Goal: Use online tool/utility: Utilize a website feature to perform a specific function

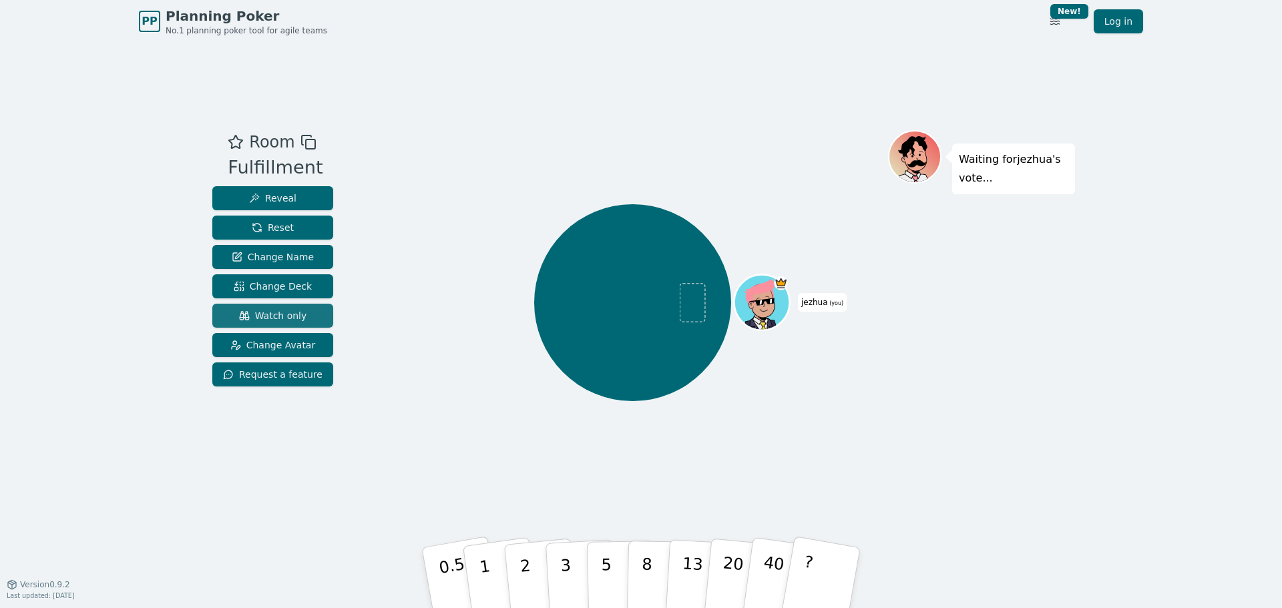
click at [248, 322] on span "Watch only" at bounding box center [273, 315] width 68 height 13
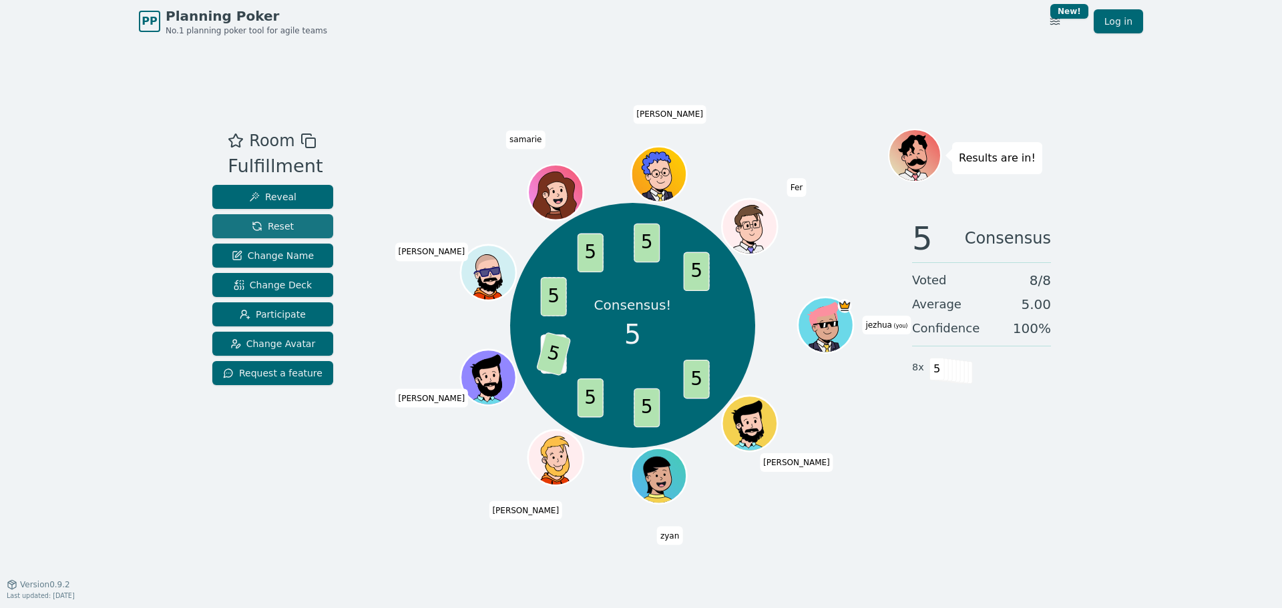
click at [277, 214] on button "Reset" at bounding box center [272, 226] width 121 height 24
click at [250, 237] on button "Reset" at bounding box center [272, 226] width 121 height 24
click at [265, 220] on span "Reset" at bounding box center [273, 226] width 42 height 13
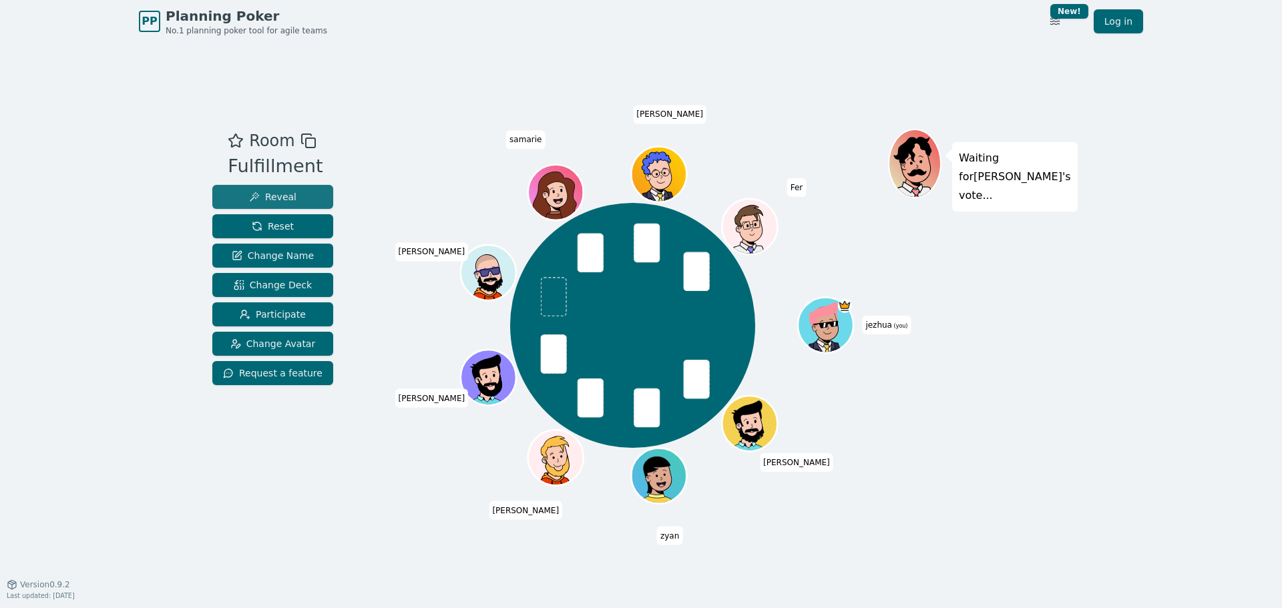
click at [290, 191] on button "Reveal" at bounding box center [272, 197] width 121 height 24
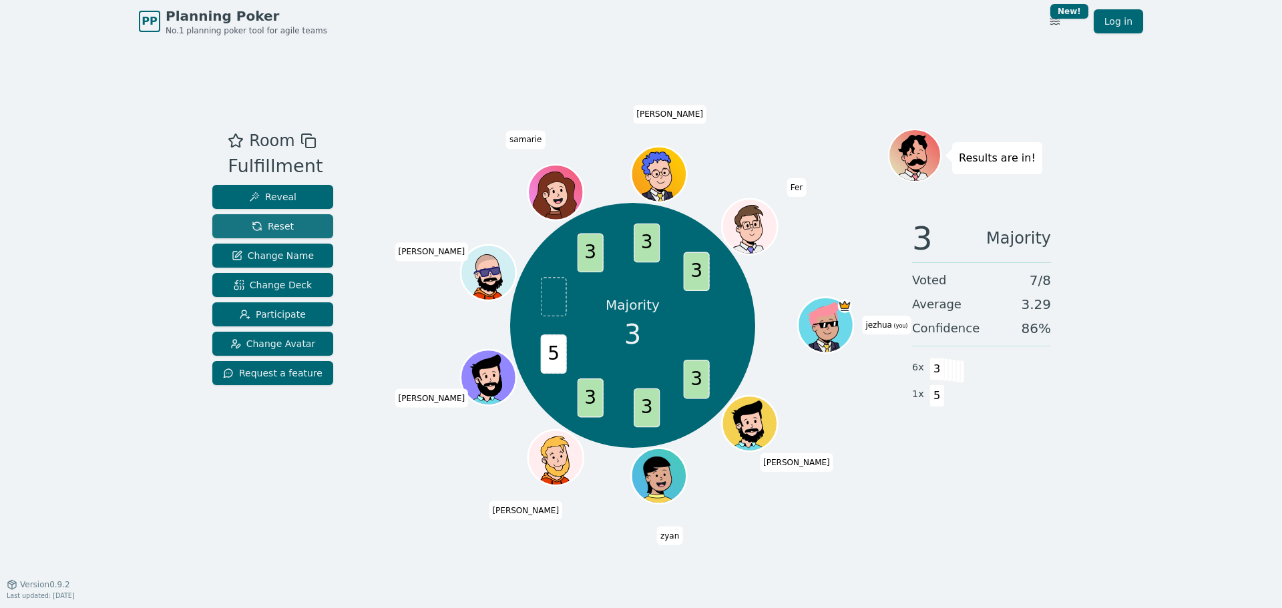
click at [279, 226] on span "Reset" at bounding box center [273, 226] width 42 height 13
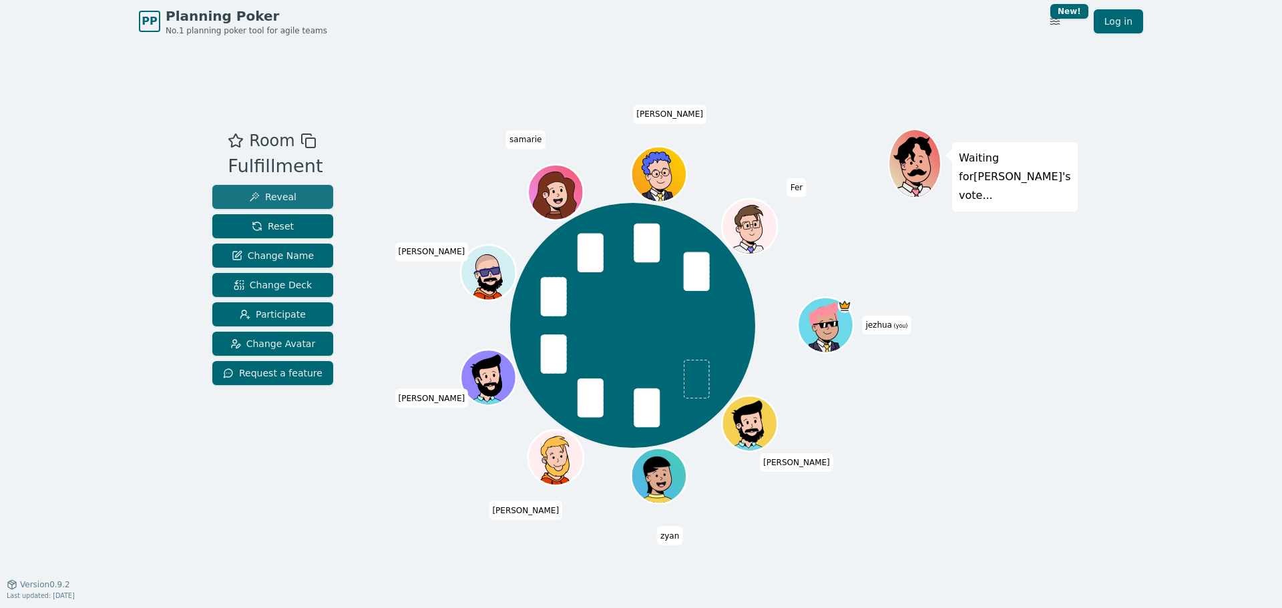
click at [288, 194] on span "Reveal" at bounding box center [272, 196] width 47 height 13
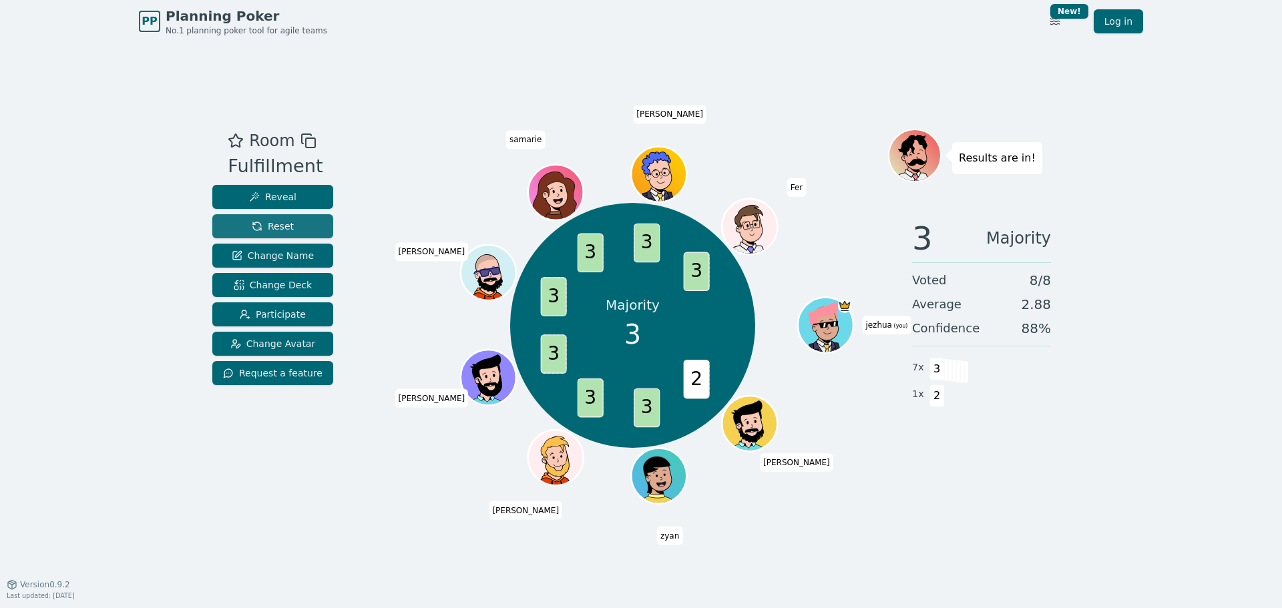
click at [294, 226] on button "Reset" at bounding box center [272, 226] width 121 height 24
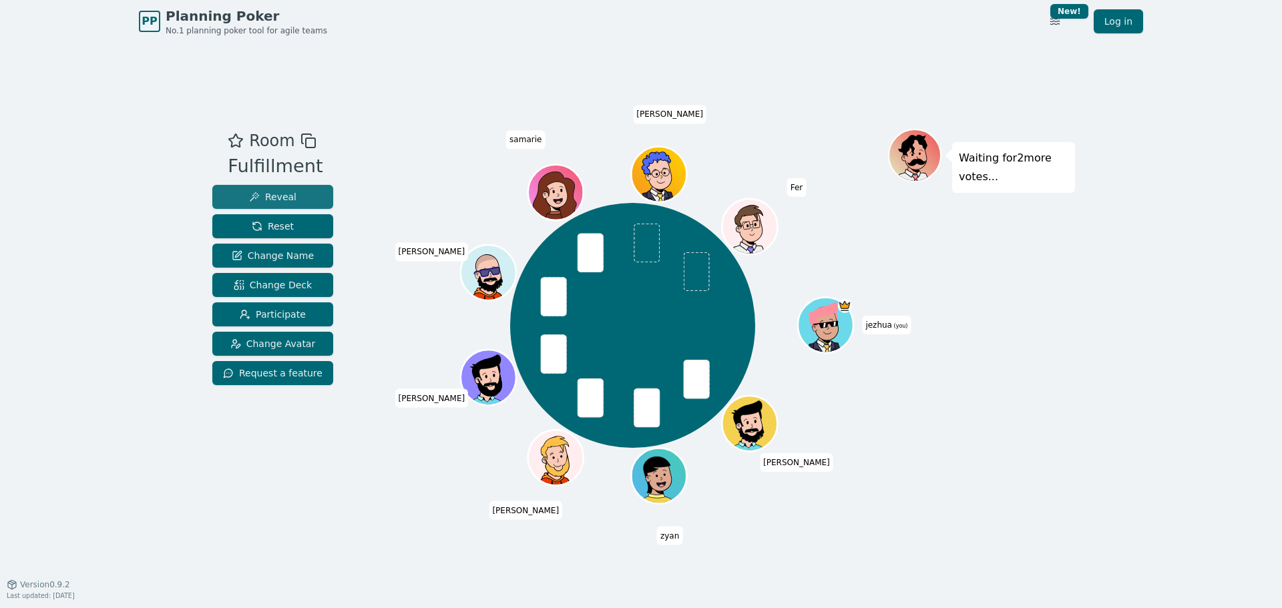
click at [299, 196] on button "Reveal" at bounding box center [272, 197] width 121 height 24
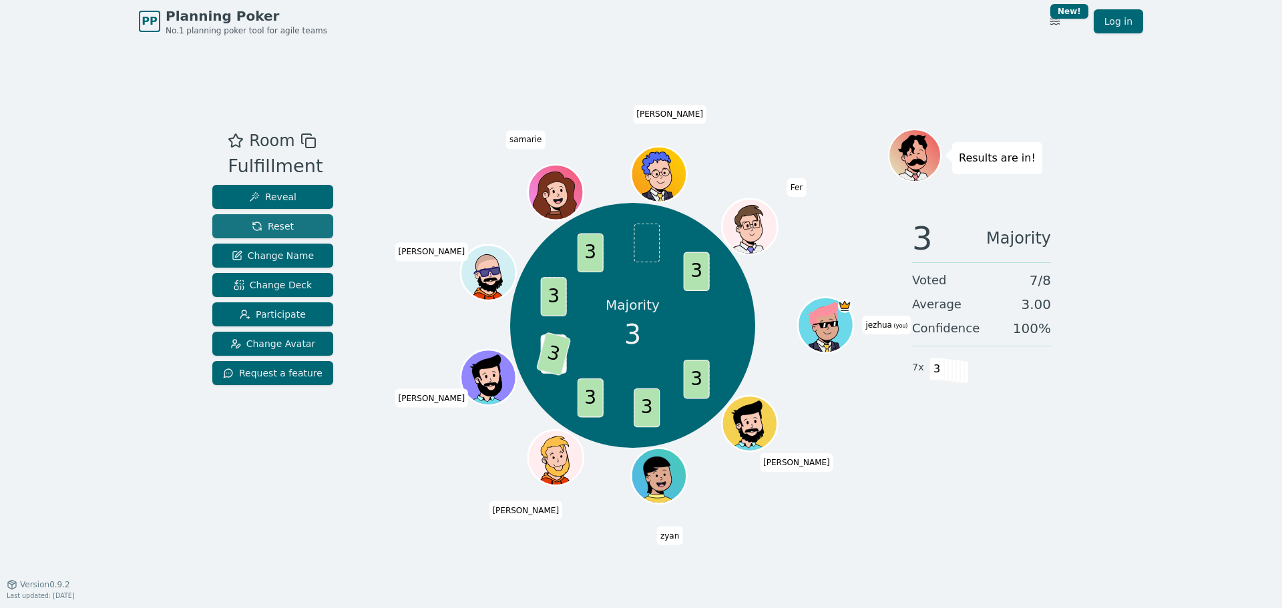
click at [268, 232] on span "Reset" at bounding box center [273, 226] width 42 height 13
click at [277, 224] on span "Reset" at bounding box center [273, 226] width 42 height 13
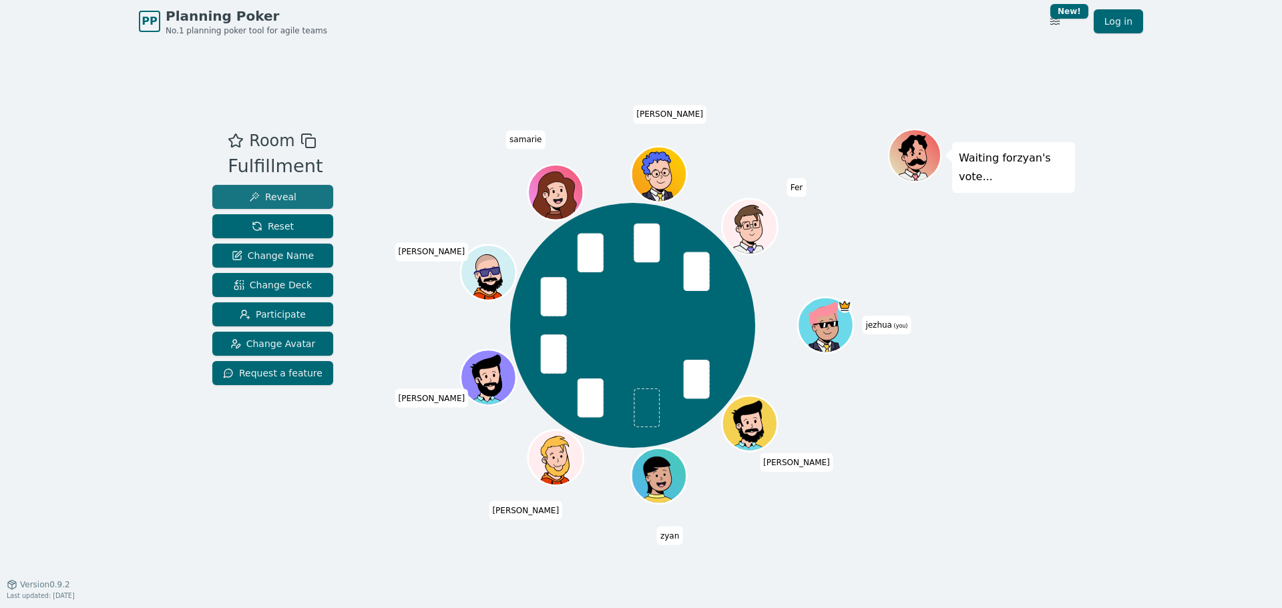
click at [266, 195] on span "Reveal" at bounding box center [272, 196] width 47 height 13
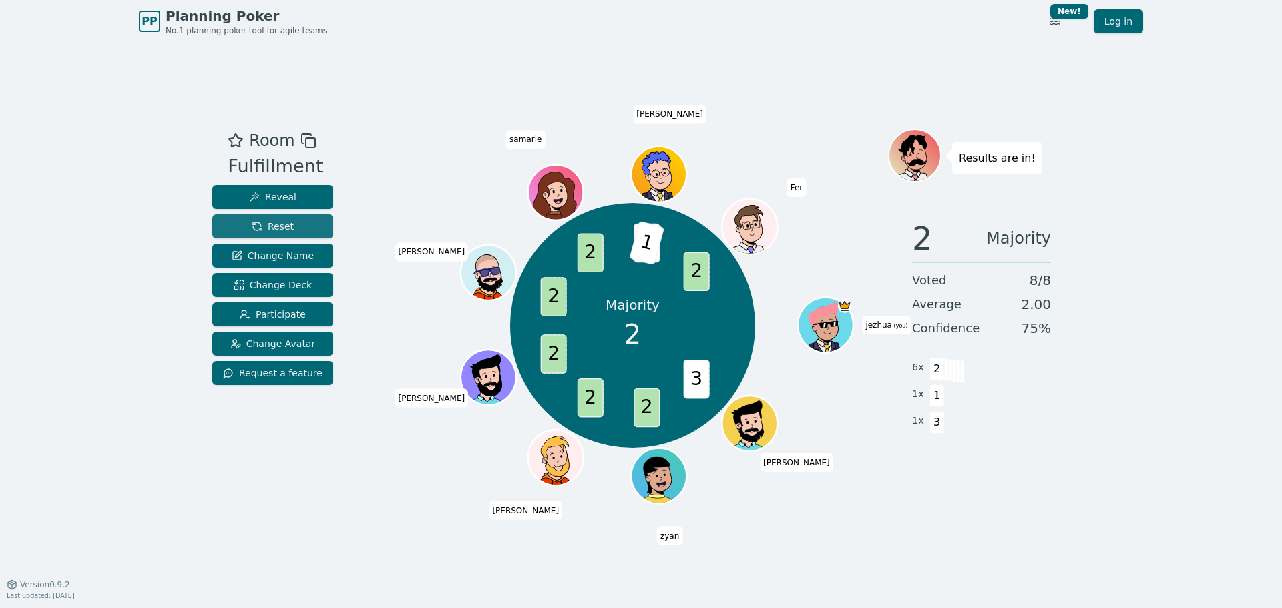
click at [280, 225] on span "Reset" at bounding box center [273, 226] width 42 height 13
